Goal: Task Accomplishment & Management: Manage account settings

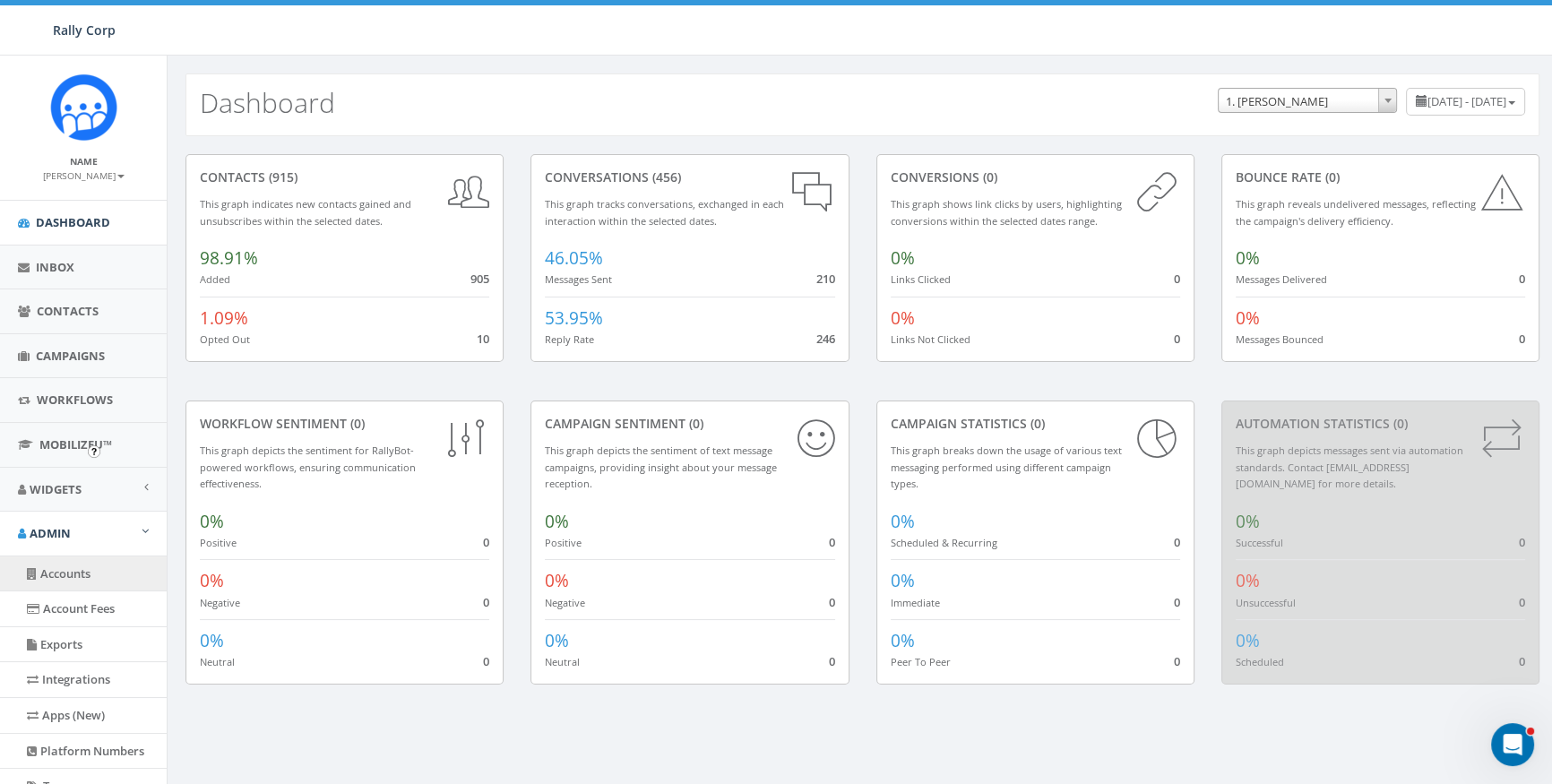
scroll to position [81, 0]
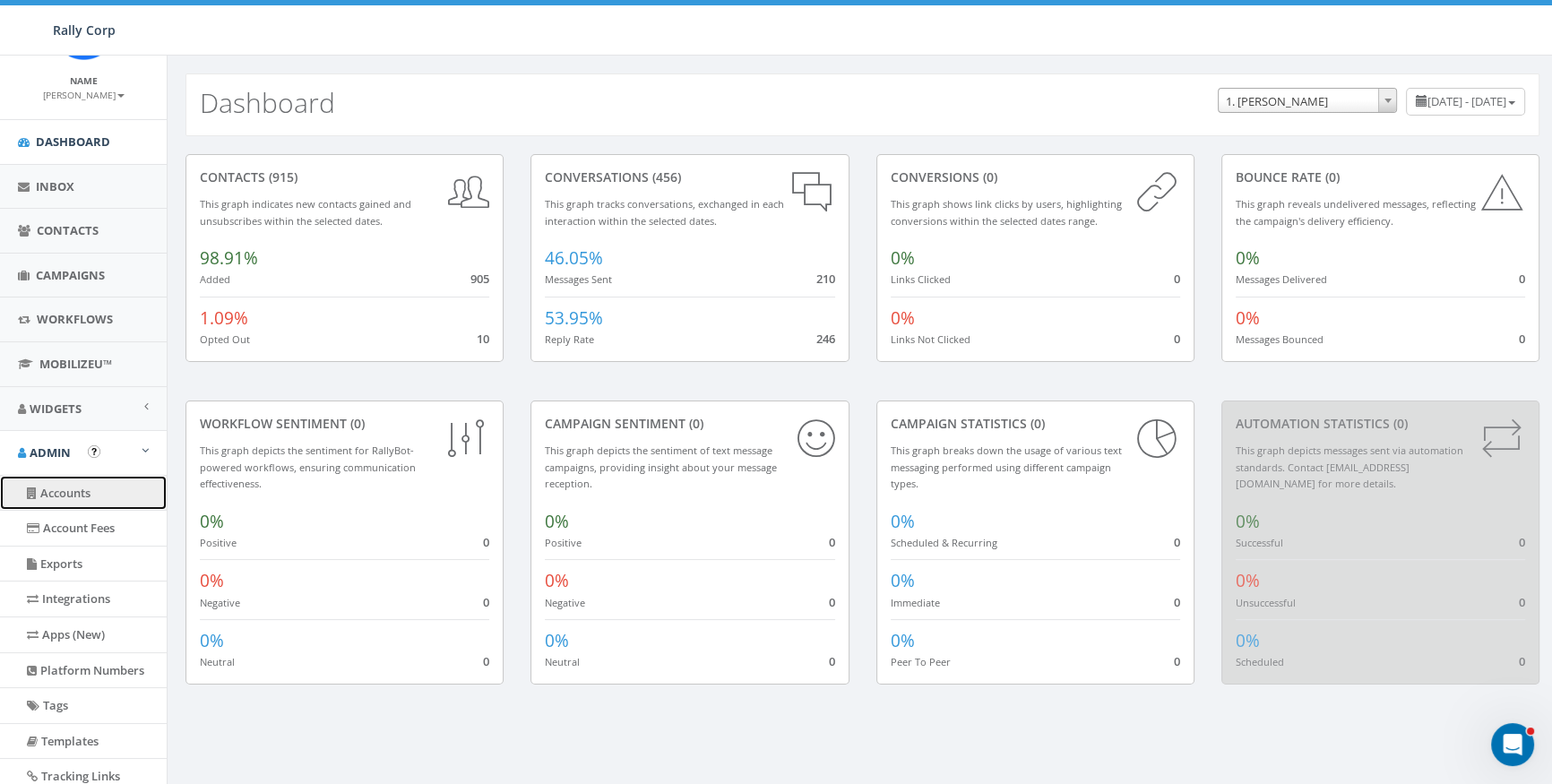
click at [56, 479] on link "Accounts" at bounding box center [83, 493] width 167 height 35
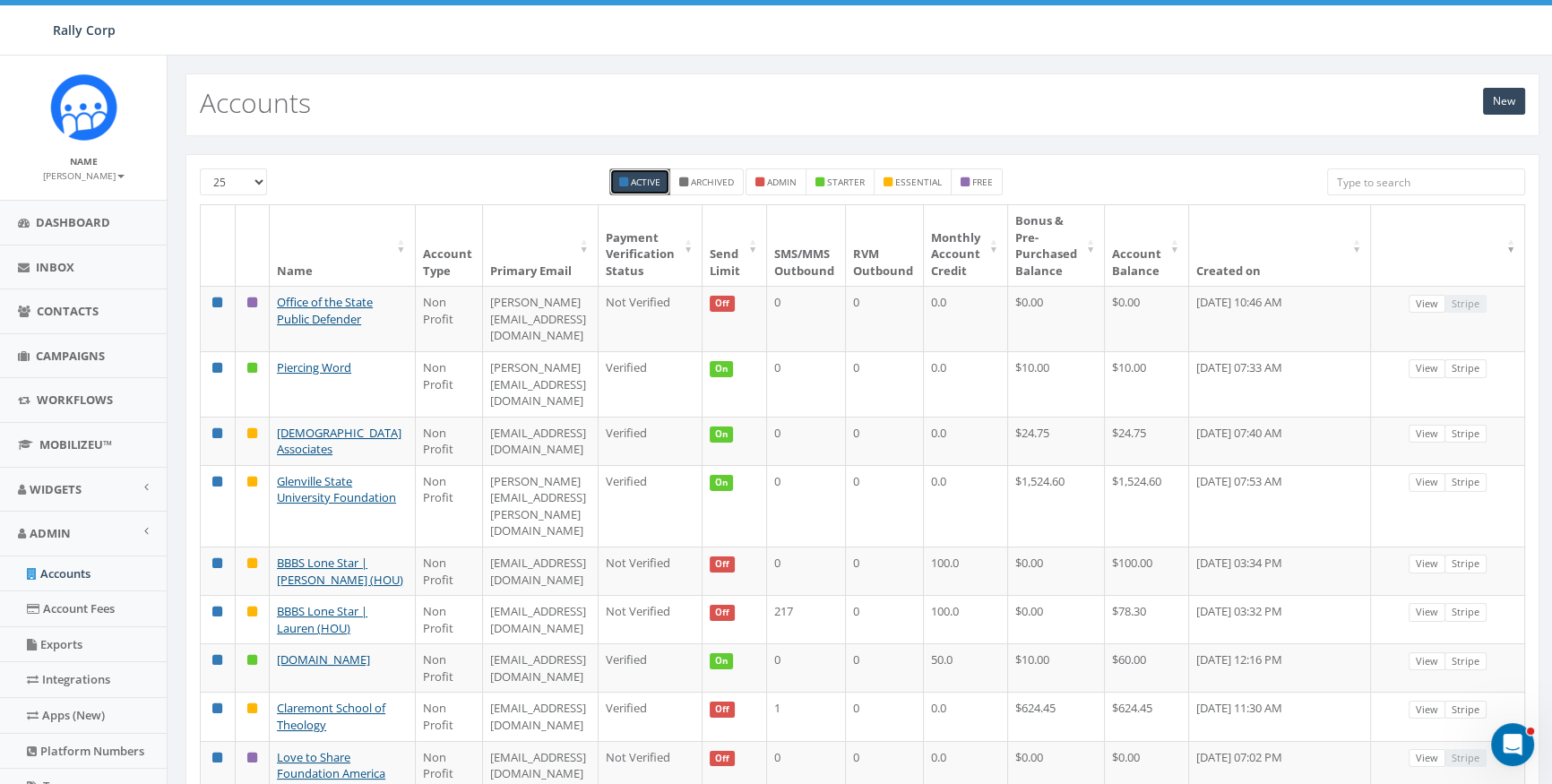
click at [1439, 193] on input "search" at bounding box center [1427, 182] width 199 height 27
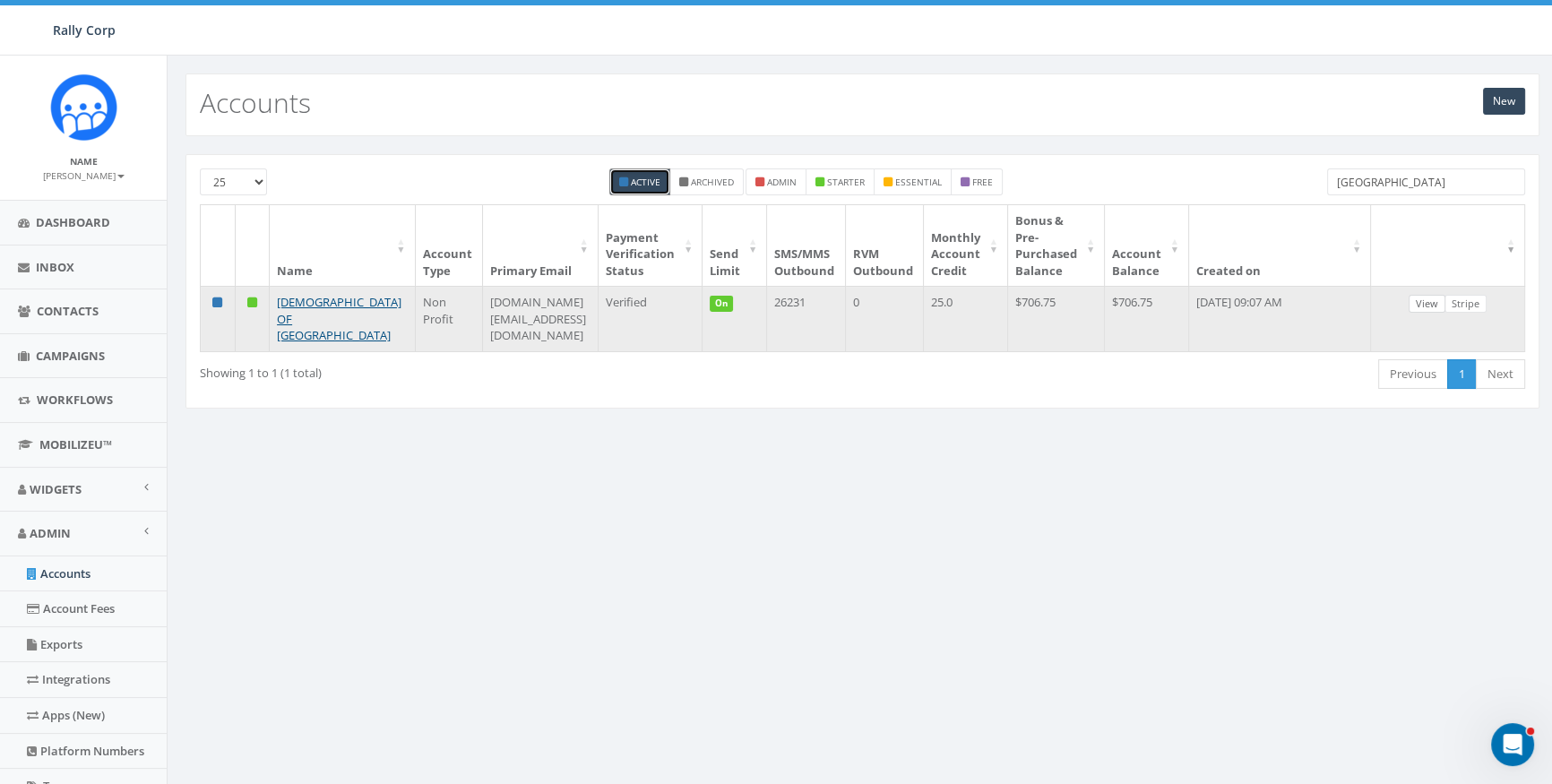
type input "poland"
click at [1433, 300] on link "View" at bounding box center [1427, 304] width 36 height 19
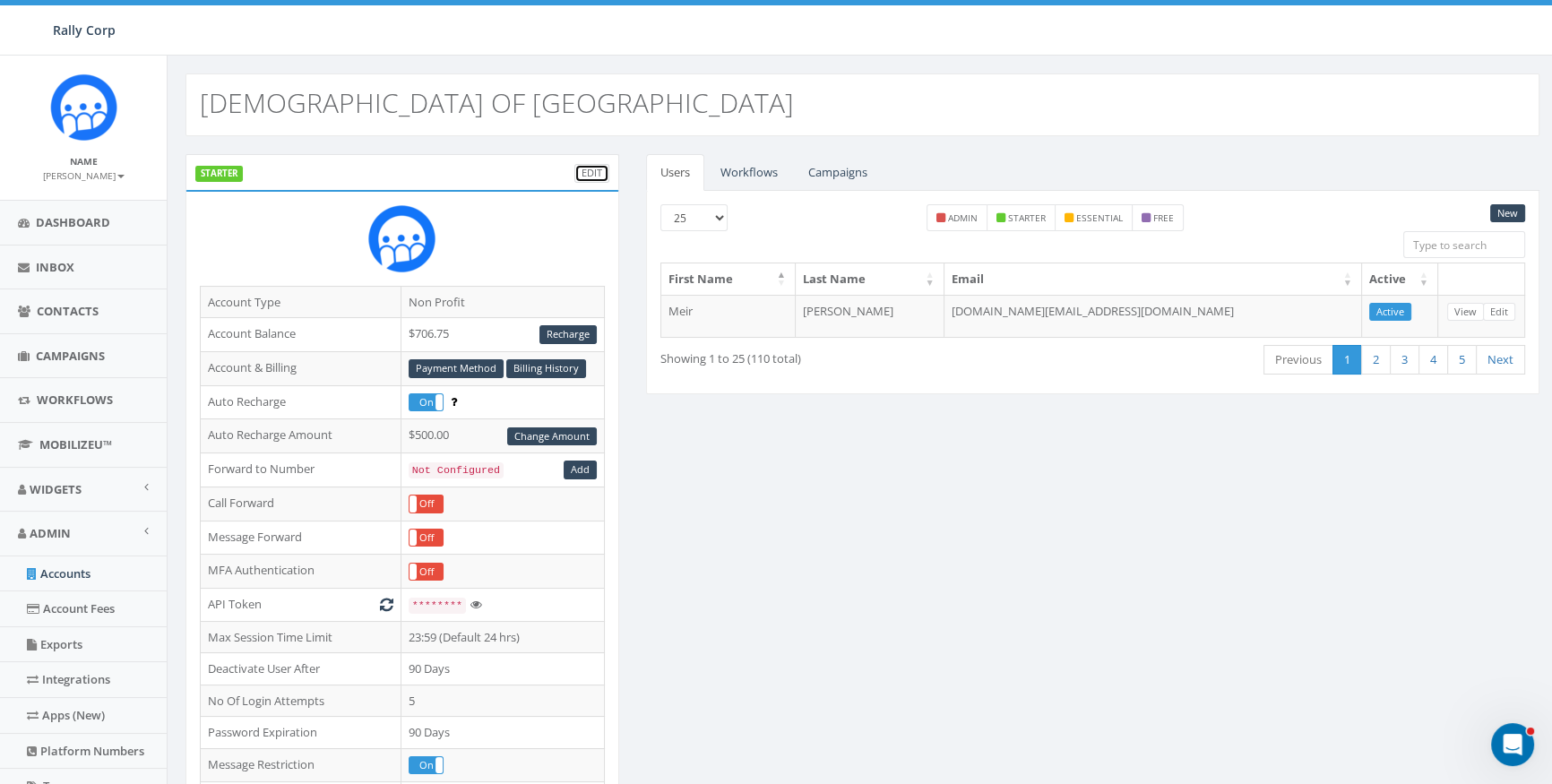
click at [597, 172] on link "Edit" at bounding box center [592, 173] width 35 height 19
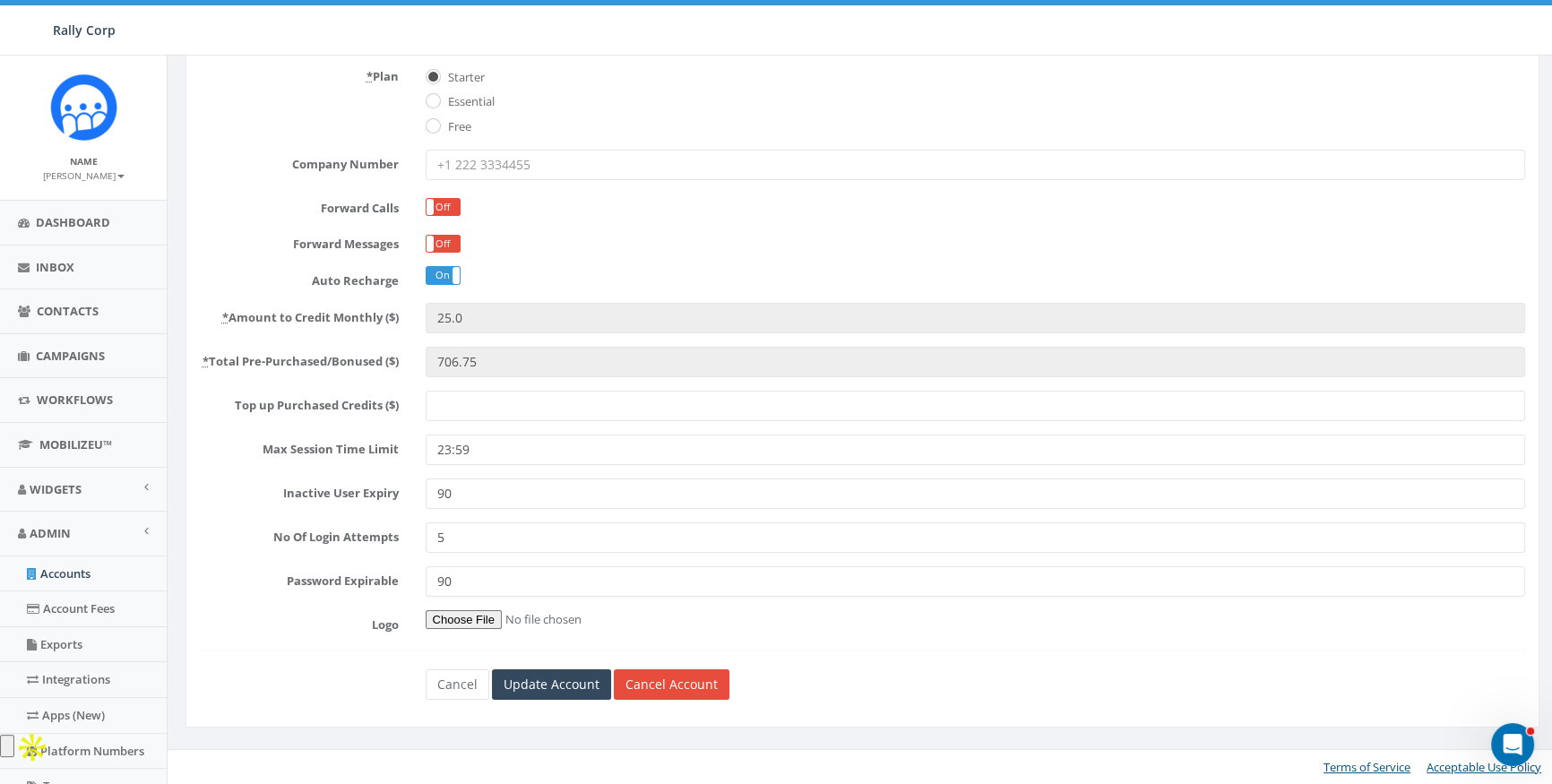
scroll to position [291, 0]
click at [492, 410] on input "Top up Purchased Credits ($)" at bounding box center [976, 406] width 1101 height 31
type input "250"
click at [553, 699] on input "Update Account" at bounding box center [551, 684] width 119 height 31
